Goal: Find specific page/section: Find specific page/section

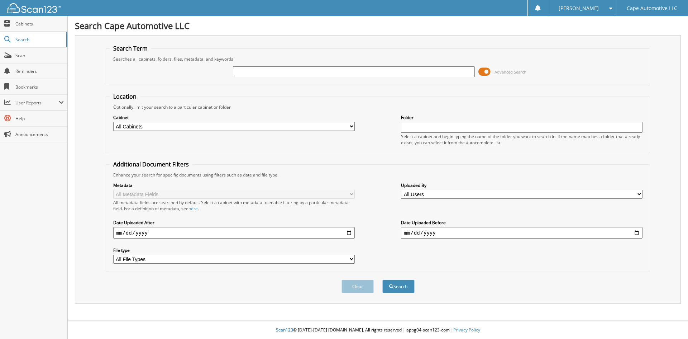
click at [257, 73] on input "text" at bounding box center [354, 71] width 242 height 11
type input "02504"
click at [382, 280] on button "Search" at bounding box center [398, 286] width 32 height 13
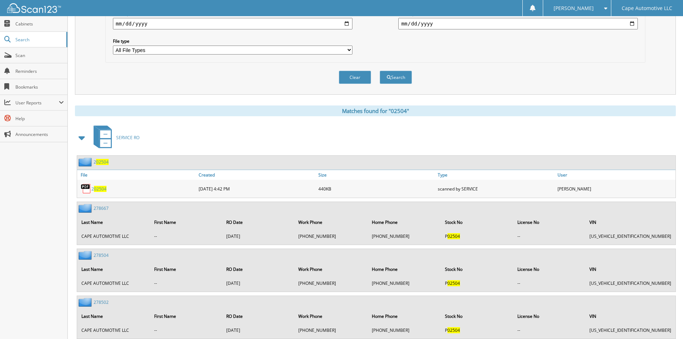
scroll to position [215, 0]
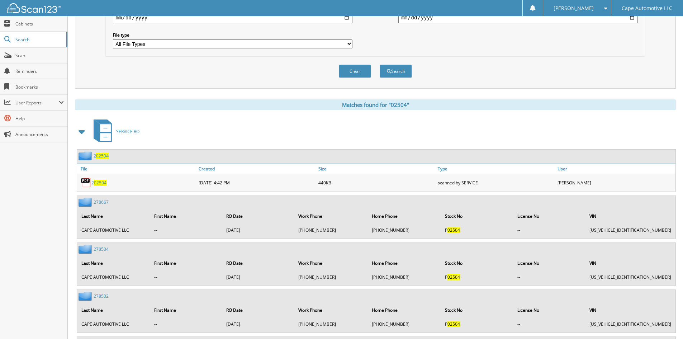
click at [99, 183] on span "02504" at bounding box center [100, 183] width 13 height 6
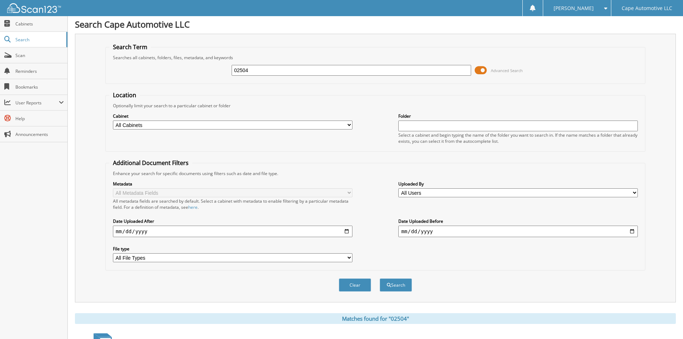
scroll to position [0, 0]
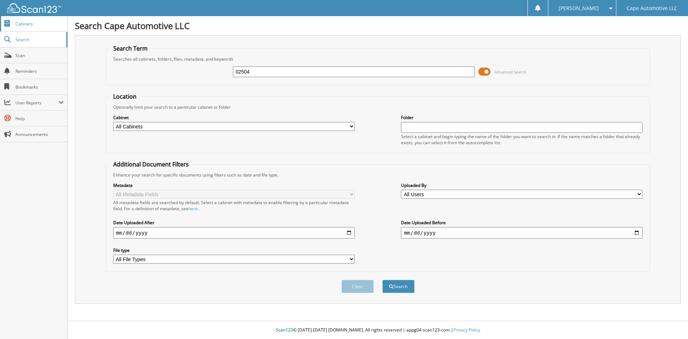
click at [27, 25] on span "Cabinets" at bounding box center [39, 24] width 48 height 6
